Goal: Task Accomplishment & Management: Manage account settings

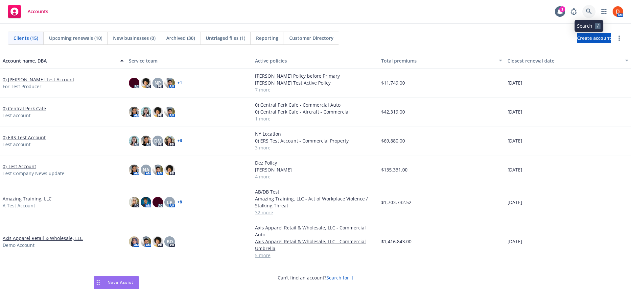
click at [586, 13] on icon at bounding box center [589, 12] width 6 height 6
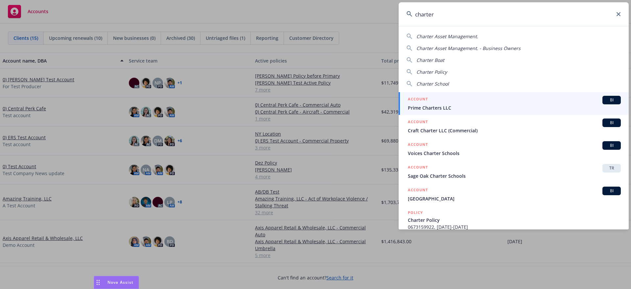
drag, startPoint x: 447, startPoint y: 16, endPoint x: 406, endPoint y: 15, distance: 41.8
click at [406, 15] on input "charter" at bounding box center [514, 14] width 230 height 24
paste input "hiflyer1@charter.net"
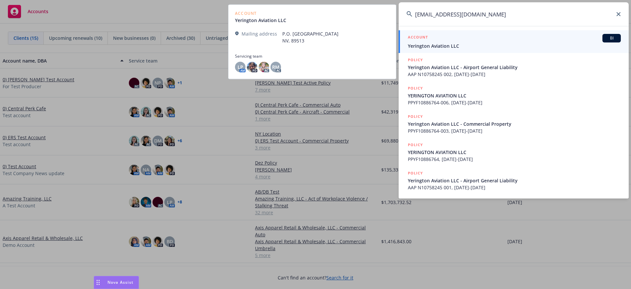
type input "hiflyer1@charter.net"
click at [490, 44] on span "Yerington Aviation LLC" at bounding box center [514, 45] width 213 height 7
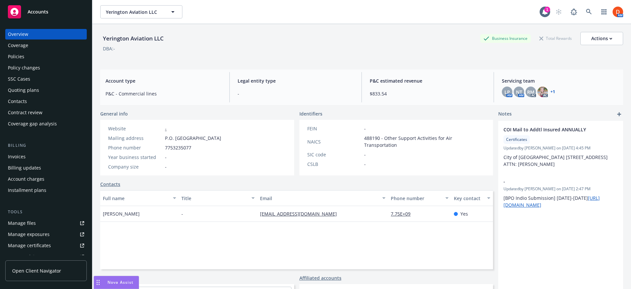
click at [49, 56] on div "Policies" at bounding box center [46, 56] width 76 height 11
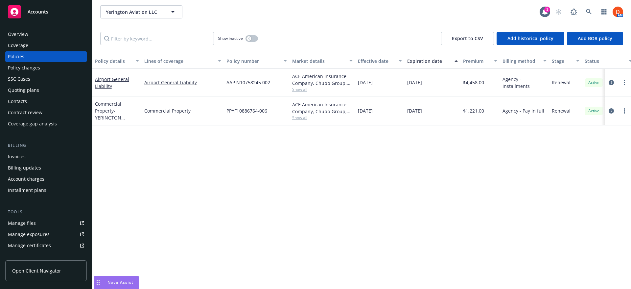
click at [46, 274] on link "Open Client Navigator" at bounding box center [46, 270] width 82 height 21
click at [251, 35] on div "Show inactive" at bounding box center [238, 38] width 40 height 13
click at [252, 38] on button "button" at bounding box center [252, 38] width 12 height 7
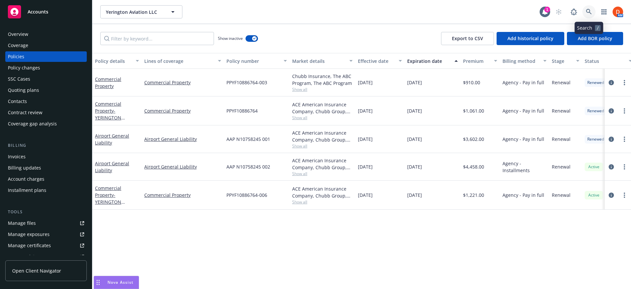
click at [590, 11] on icon at bounding box center [589, 12] width 6 height 6
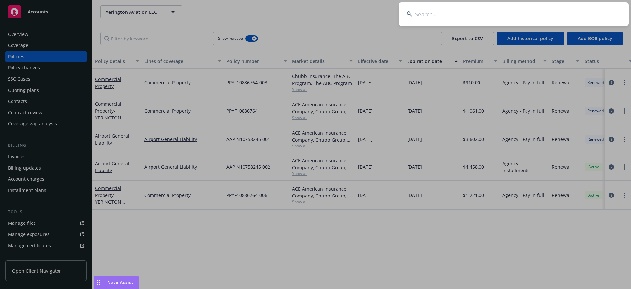
click at [486, 15] on input at bounding box center [514, 14] width 230 height 24
click at [439, 18] on input at bounding box center [514, 14] width 230 height 24
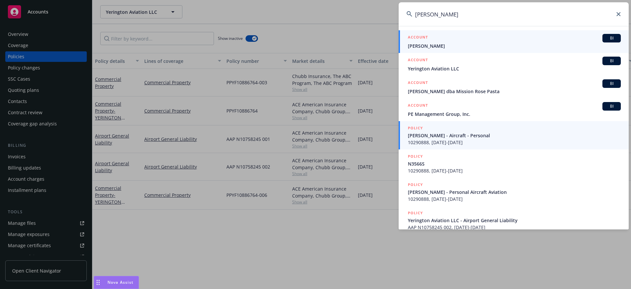
type input "michael bussio"
click at [463, 141] on span "10290888, 12/02/2023-12/02/2024" at bounding box center [514, 142] width 213 height 7
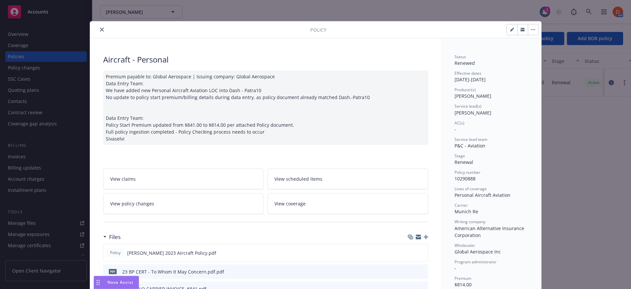
click at [101, 30] on icon "close" at bounding box center [102, 30] width 4 height 4
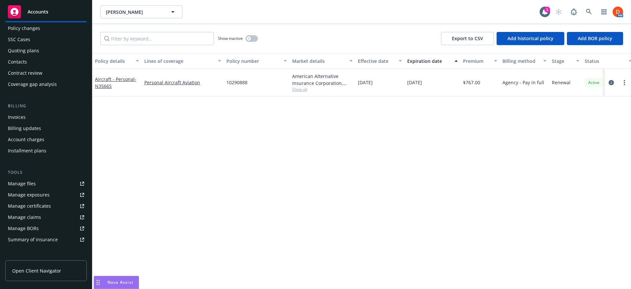
scroll to position [33, 0]
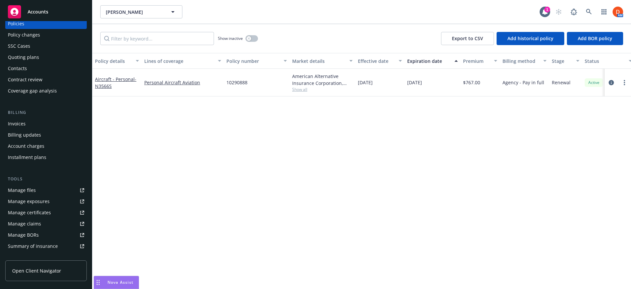
click at [50, 71] on div "Contacts" at bounding box center [46, 68] width 76 height 11
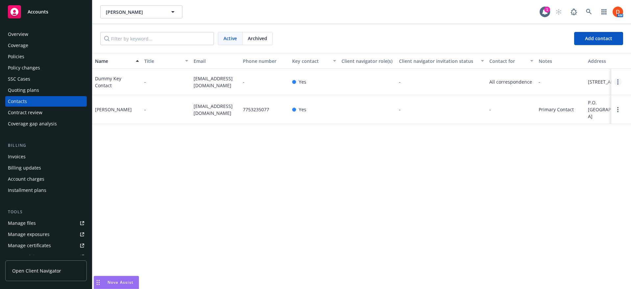
click at [617, 86] on link "Open options" at bounding box center [618, 82] width 8 height 8
click at [586, 83] on link "Archive" at bounding box center [576, 81] width 74 height 13
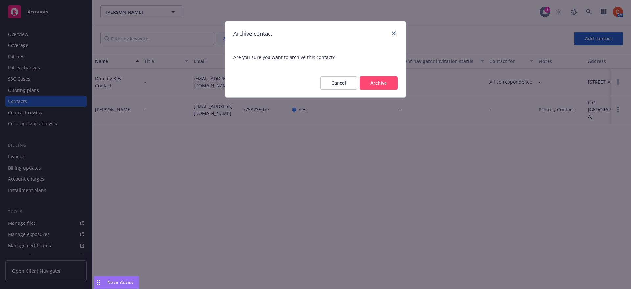
click at [379, 89] on button "Archive" at bounding box center [379, 82] width 38 height 13
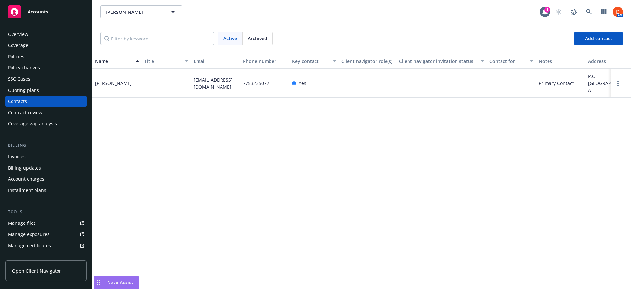
click at [45, 59] on div "Policies" at bounding box center [46, 56] width 76 height 11
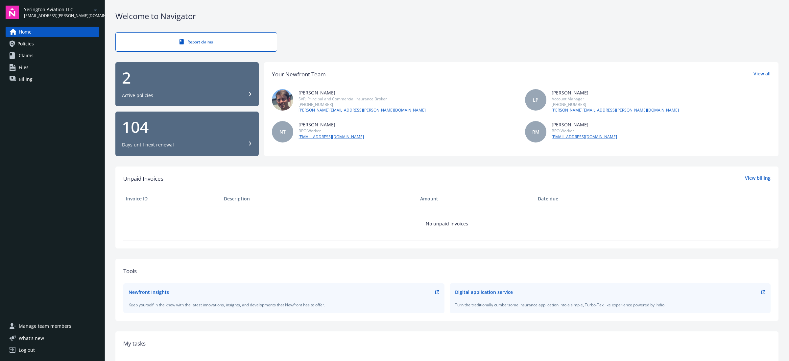
click at [70, 43] on link "Policies" at bounding box center [53, 43] width 94 height 11
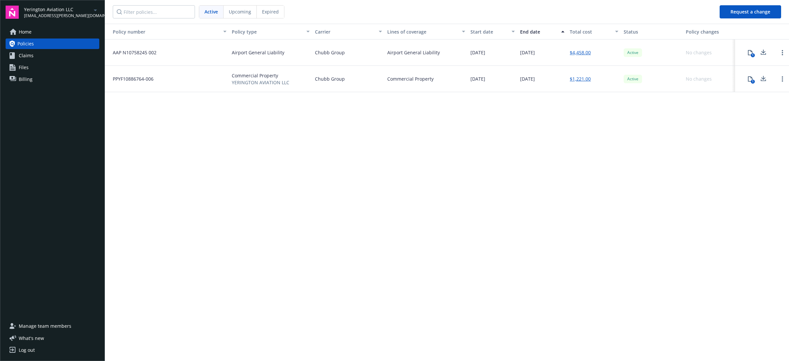
click at [52, 12] on span "Yerington Aviation LLC" at bounding box center [57, 9] width 67 height 7
click at [242, 164] on div "Policy number Policy type Carrier Lines of coverage Start date End date Total c…" at bounding box center [447, 192] width 684 height 336
click at [69, 31] on link "Home" at bounding box center [53, 32] width 94 height 11
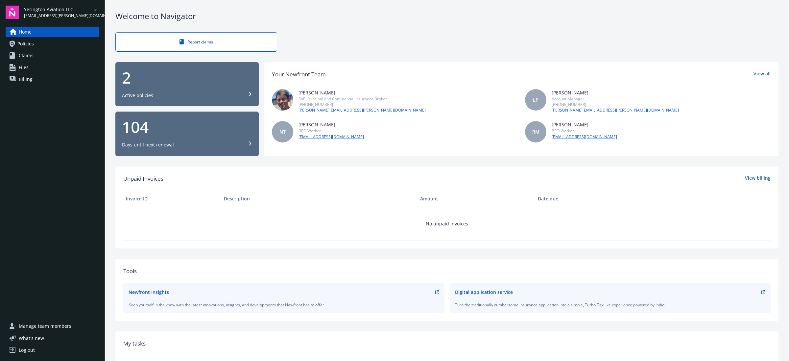
click at [70, 56] on link "Claims" at bounding box center [53, 55] width 94 height 11
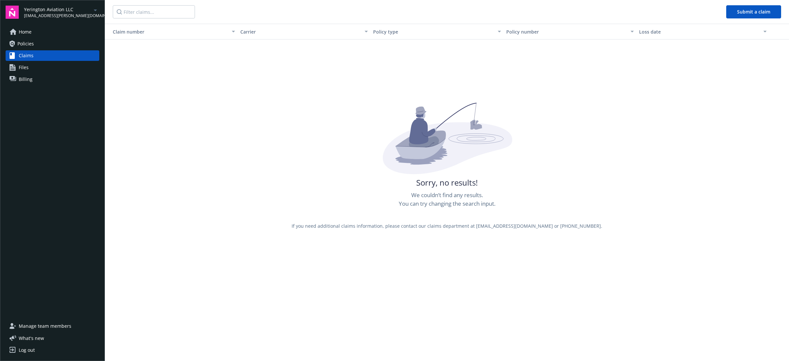
click at [63, 73] on div "Home Policies Claims Files Billing" at bounding box center [53, 56] width 94 height 58
click at [50, 68] on link "Files" at bounding box center [53, 67] width 94 height 11
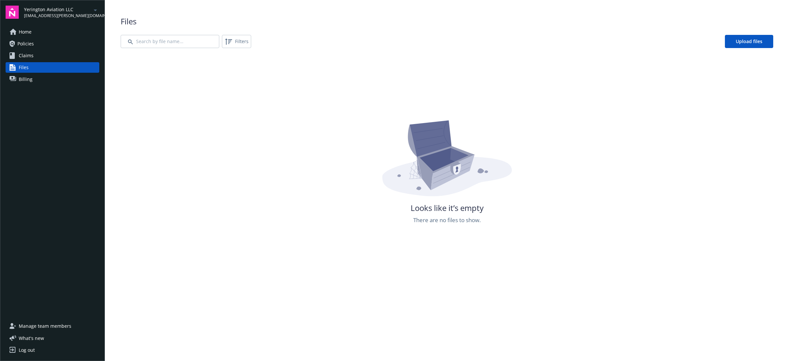
click at [54, 80] on link "Billing" at bounding box center [53, 79] width 94 height 11
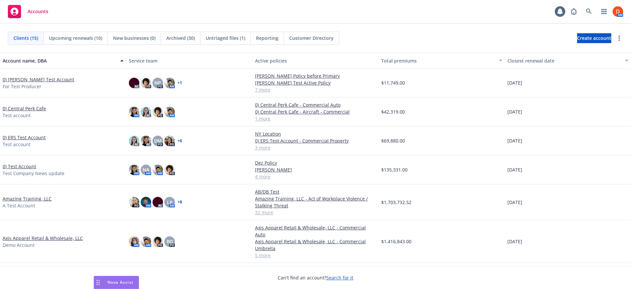
click at [42, 79] on link "0) [PERSON_NAME] Test Account" at bounding box center [39, 79] width 72 height 7
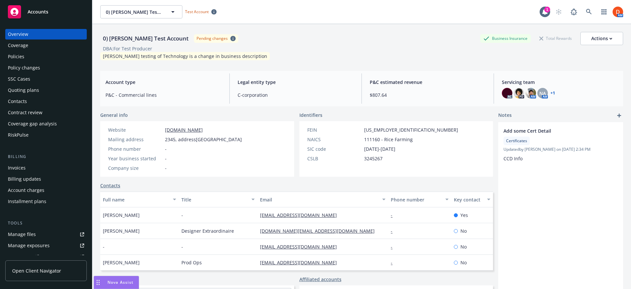
click at [41, 59] on div "Policies" at bounding box center [46, 56] width 76 height 11
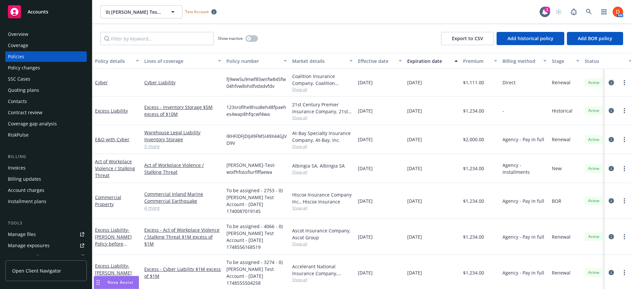
click at [609, 83] on icon "circleInformation" at bounding box center [611, 82] width 5 height 5
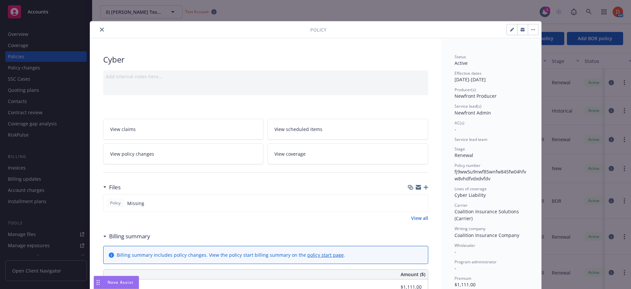
click at [511, 31] on icon "button" at bounding box center [512, 30] width 4 height 4
select select "RENEWAL"
select select "12"
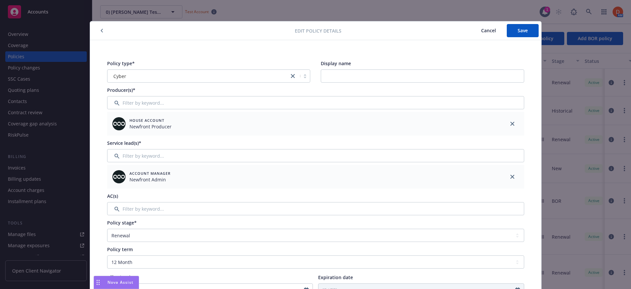
click at [481, 32] on span "Cancel" at bounding box center [488, 30] width 15 height 6
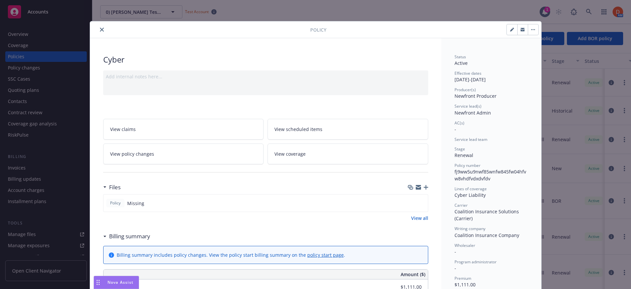
click at [100, 29] on icon "close" at bounding box center [102, 30] width 4 height 4
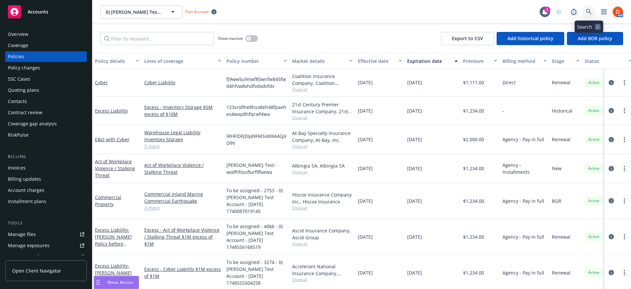
click at [592, 9] on icon at bounding box center [589, 12] width 6 height 6
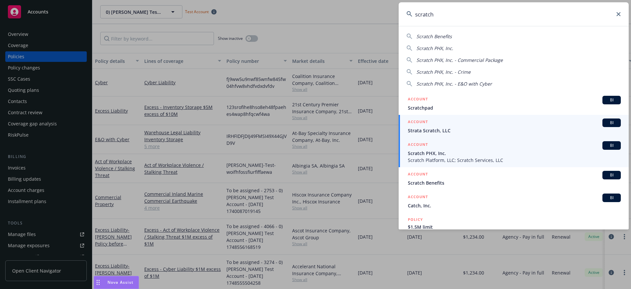
type input "scratch"
click at [472, 158] on span "Scratch Platform, LLC; Scratch Services, LLC" at bounding box center [514, 159] width 213 height 7
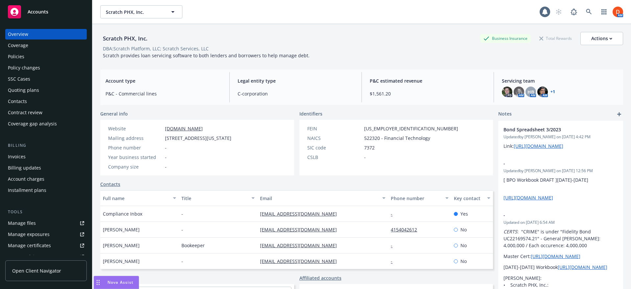
click at [28, 59] on div "Policies" at bounding box center [46, 56] width 76 height 11
